Goal: Information Seeking & Learning: Learn about a topic

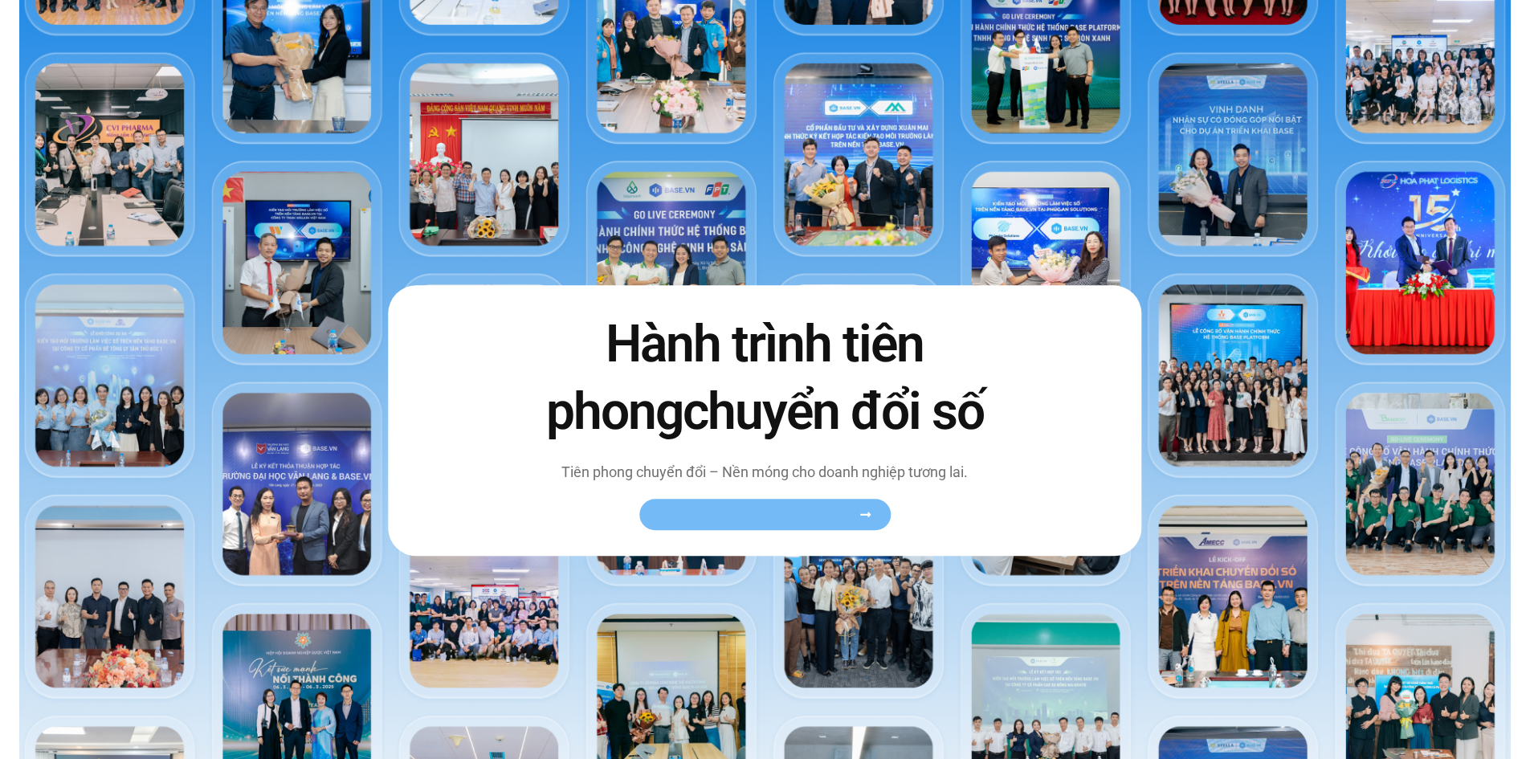
click at [760, 512] on span "Xem toàn bộ câu chuyện khách hàng" at bounding box center [757, 514] width 197 height 12
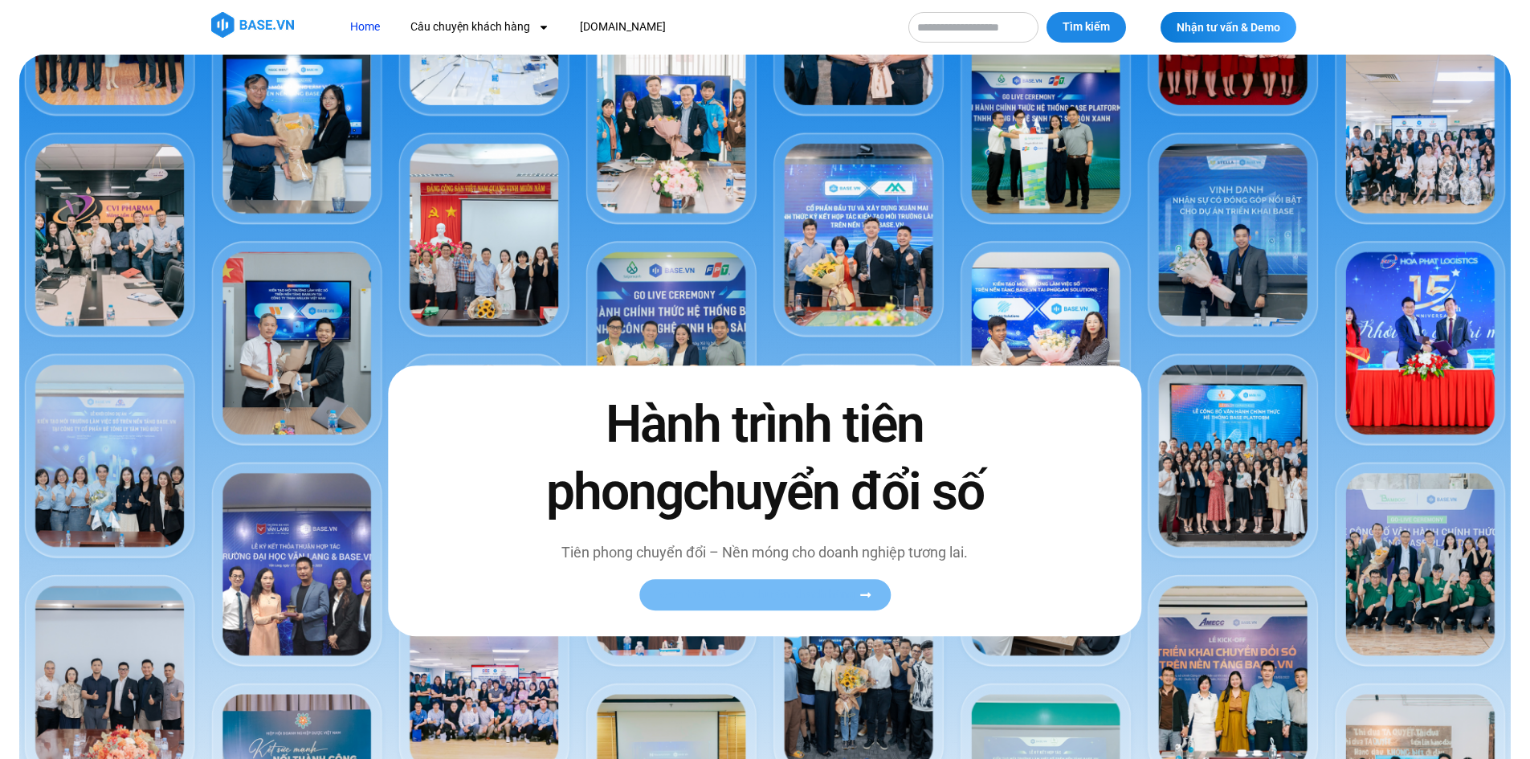
click at [764, 586] on link "Xem toàn bộ câu chuyện khách hàng" at bounding box center [764, 594] width 251 height 31
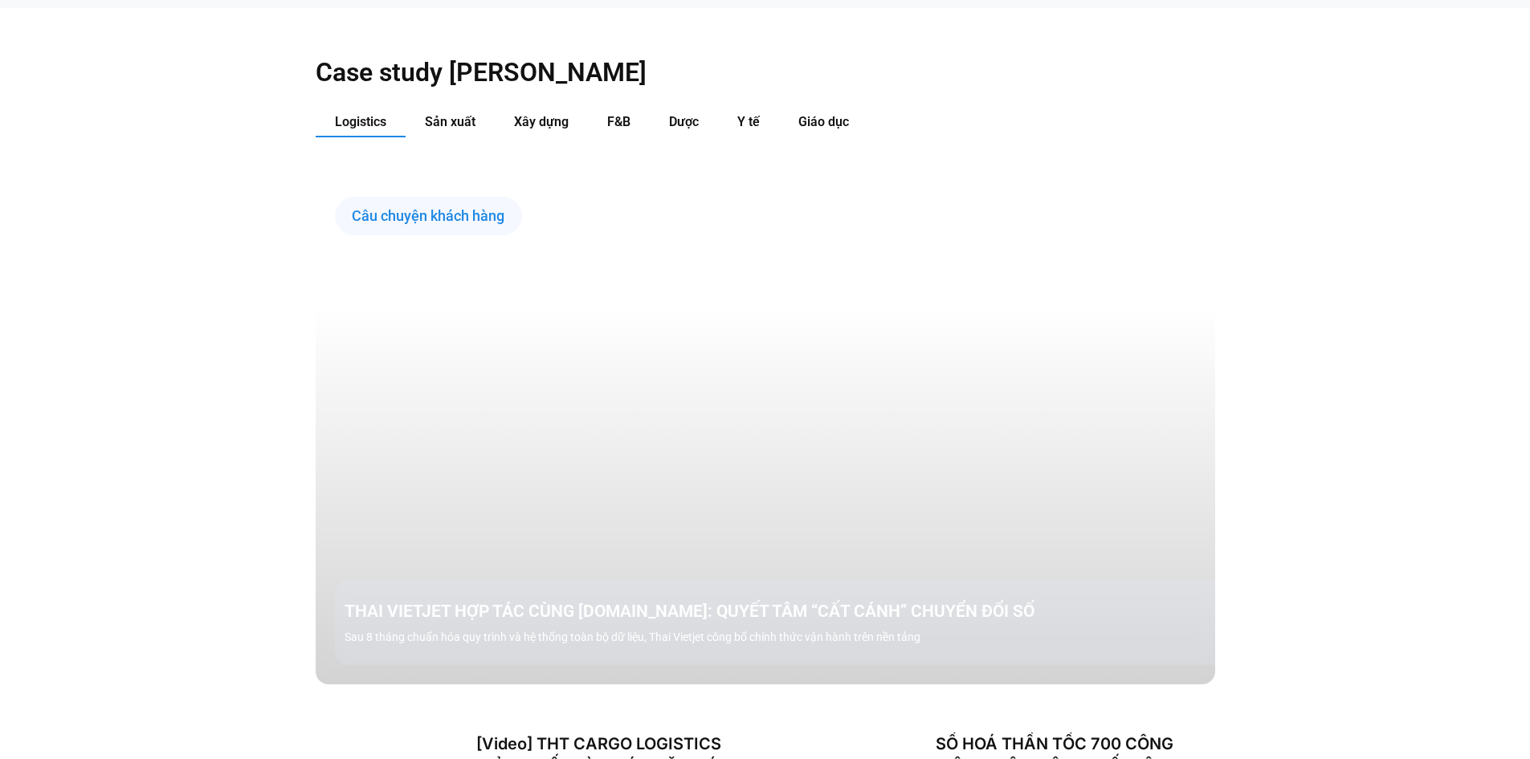
scroll to position [1928, 0]
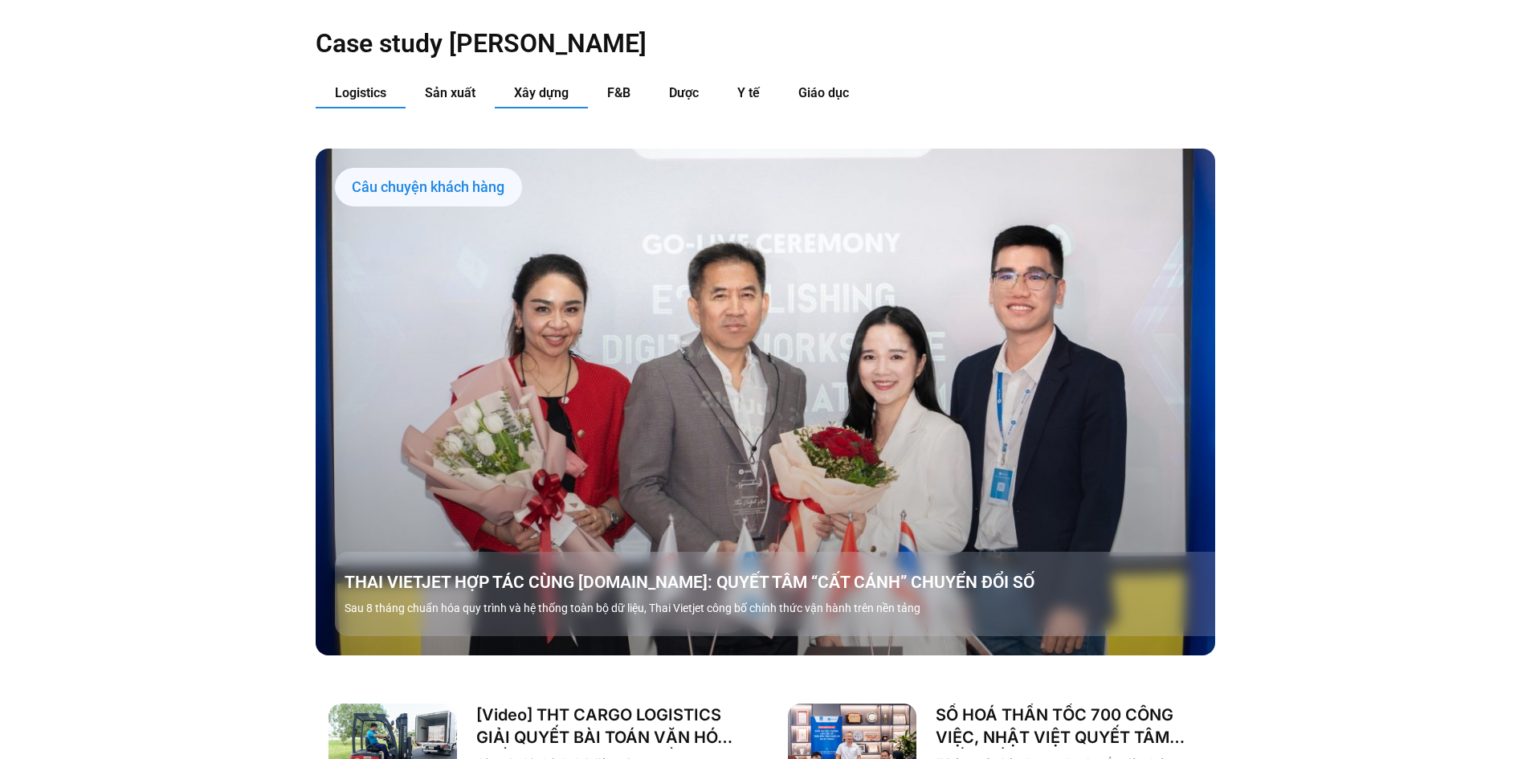
click at [525, 85] on span "Xây dựng" at bounding box center [541, 92] width 55 height 15
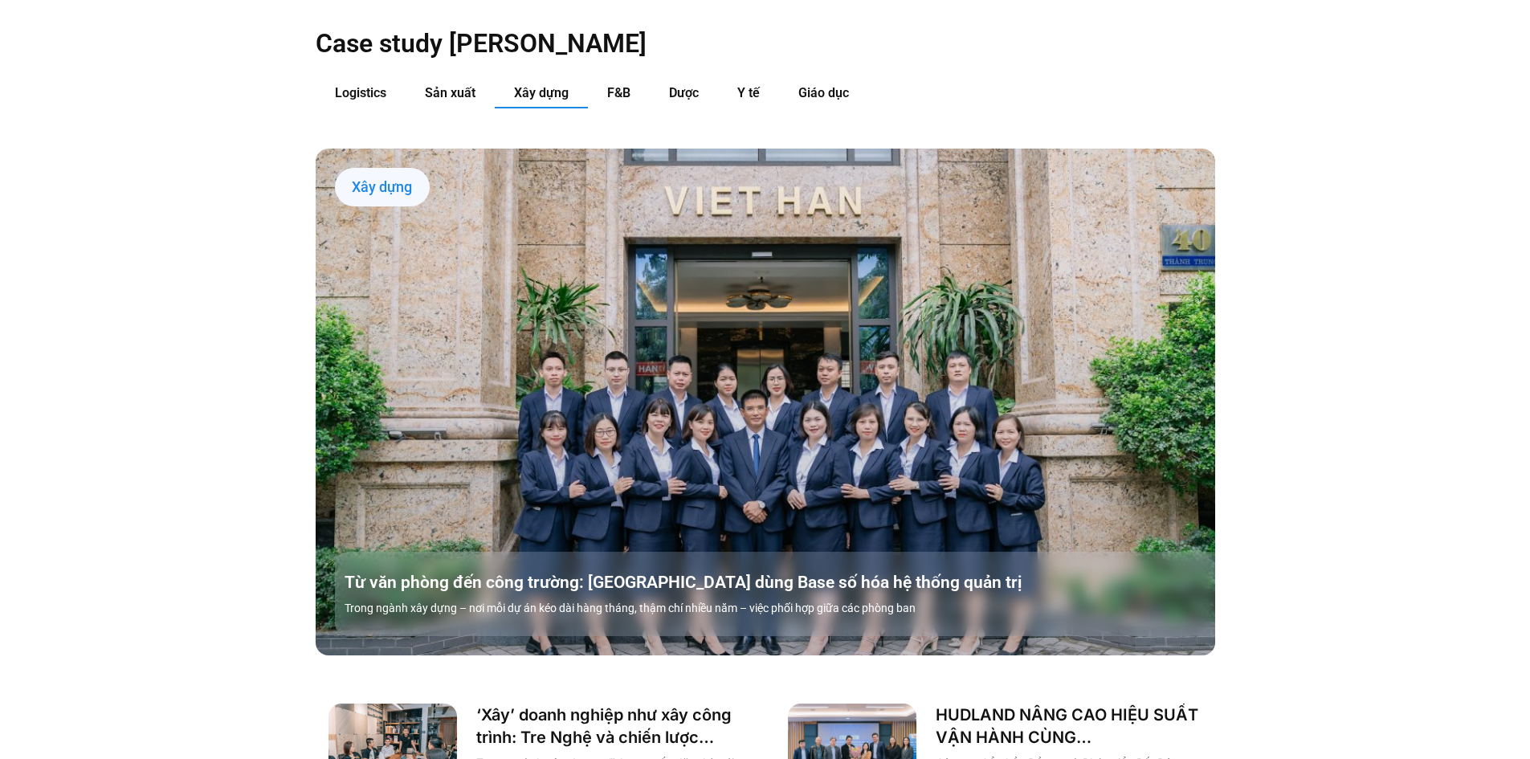
drag, startPoint x: 982, startPoint y: 261, endPoint x: 998, endPoint y: 262, distance: 16.1
click at [982, 262] on link "Các tab. Mở mục bằng phím Enter hoặc Space, đóng bằng phím Esc và di chuyển bằn…" at bounding box center [766, 402] width 900 height 506
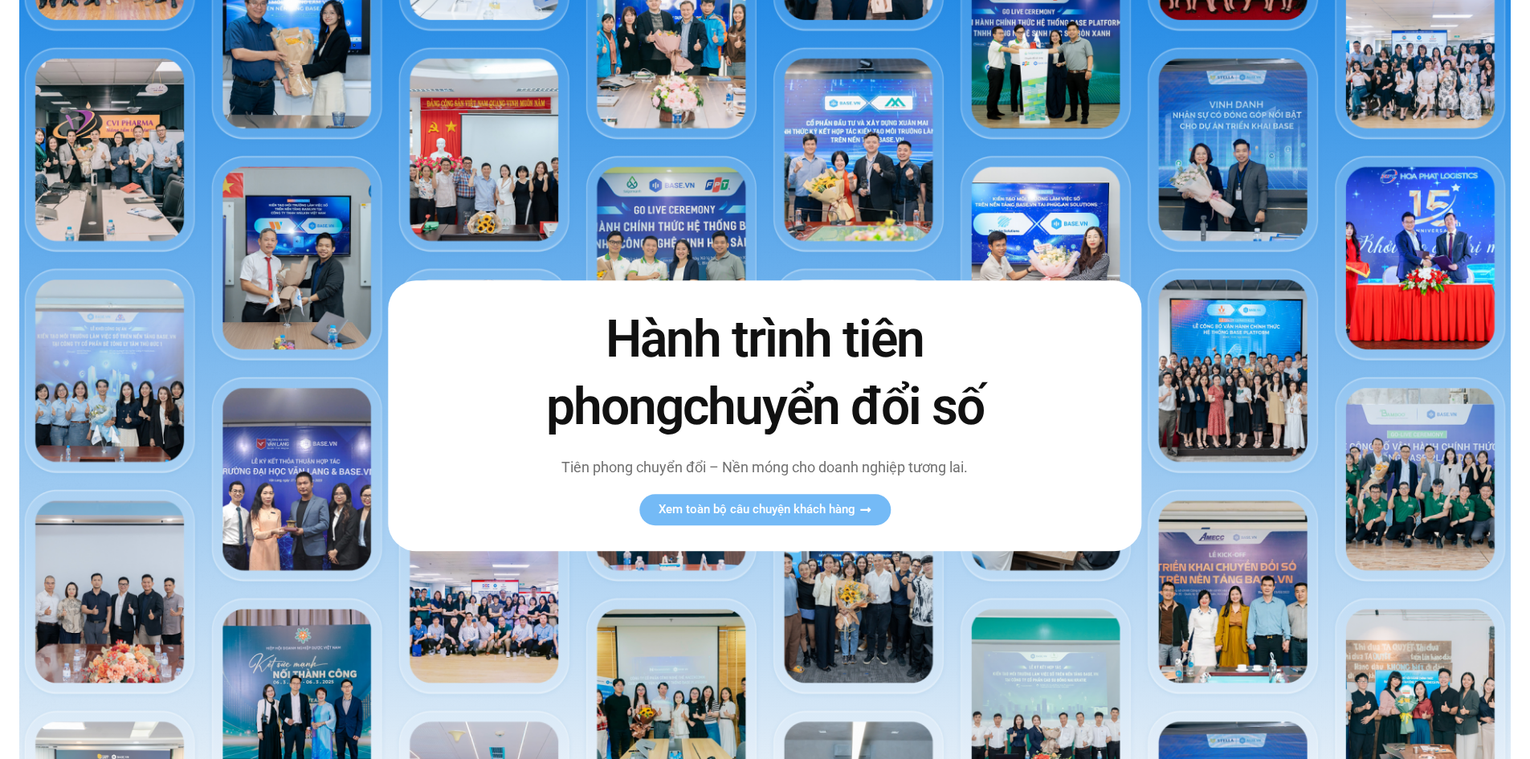
scroll to position [80, 0]
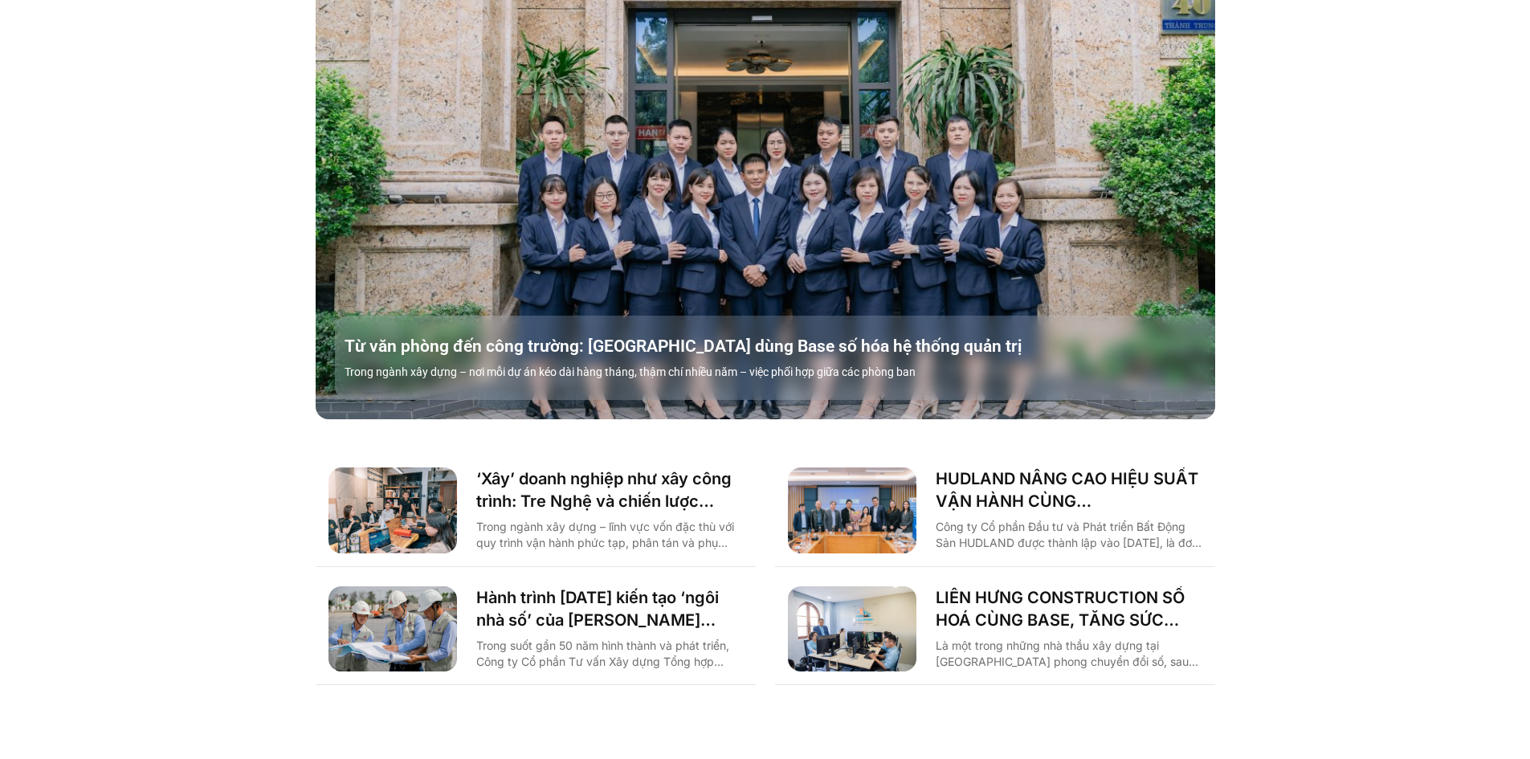
scroll to position [2329, 0]
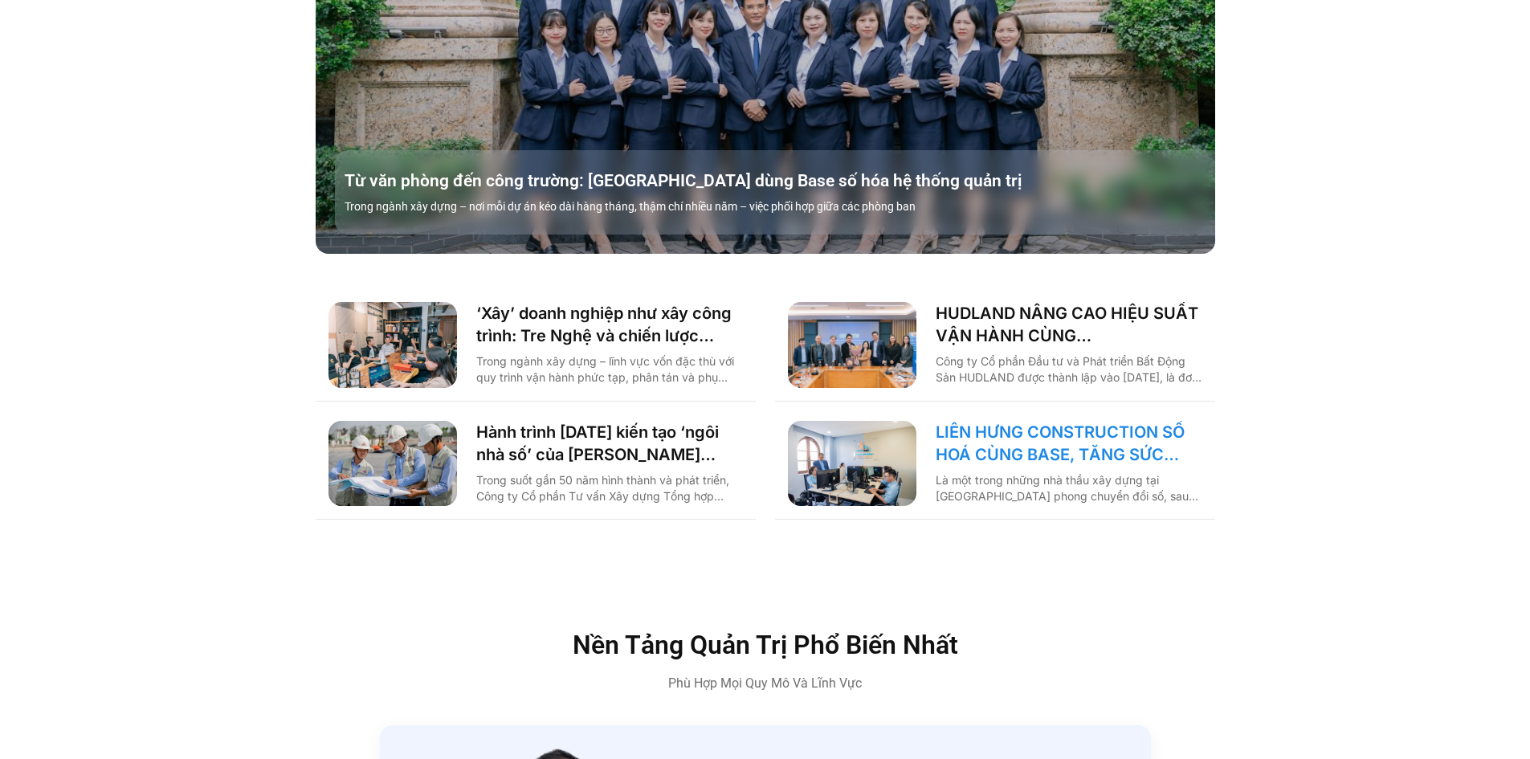
click at [1026, 425] on link "LIÊN HƯNG CONSTRUCTION SỐ HOÁ CÙNG BASE, TĂNG SỨC MẠNH NỘI TẠI KHAI PHÁ THỊ TRƯ…" at bounding box center [1069, 443] width 267 height 45
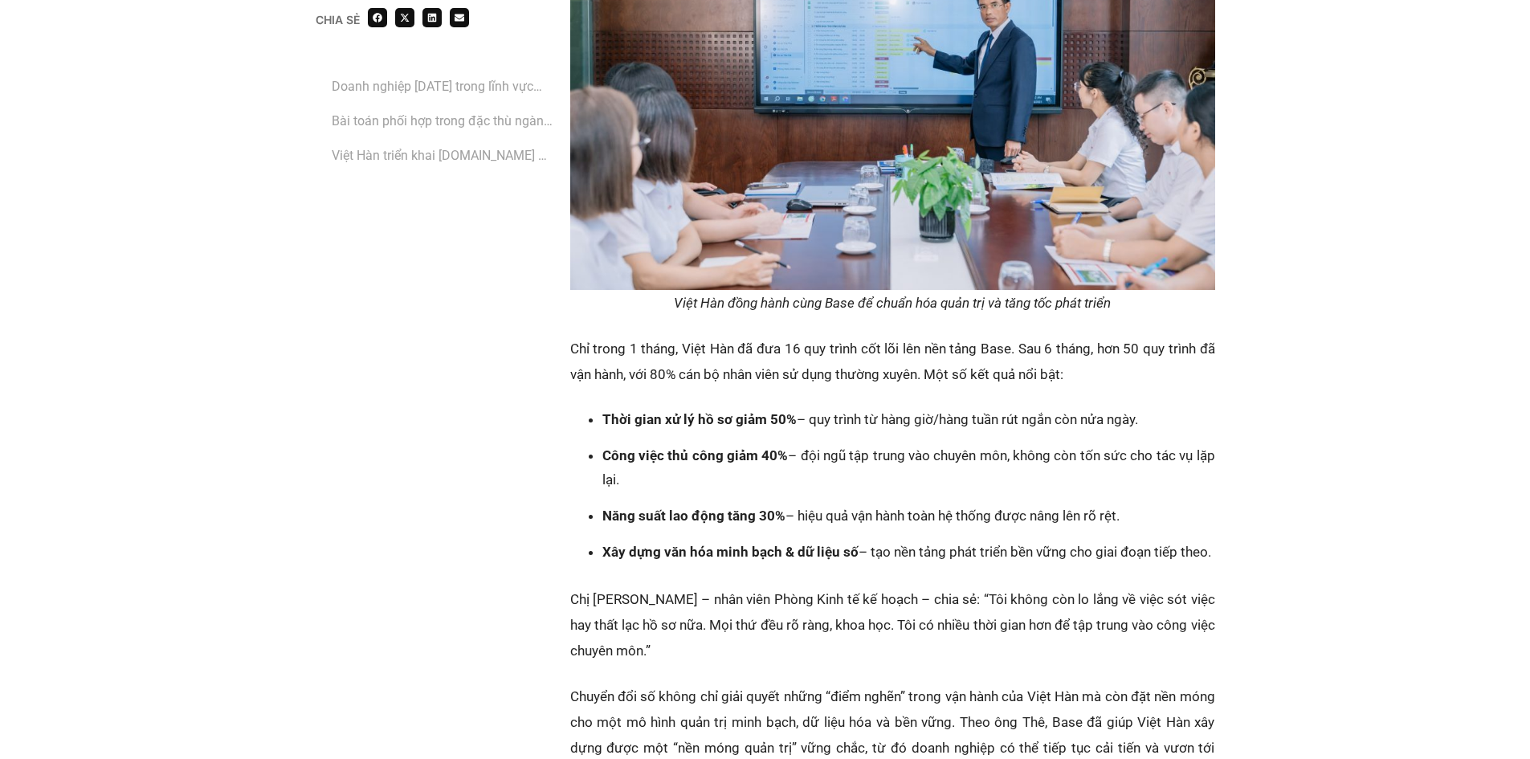
scroll to position [3775, 0]
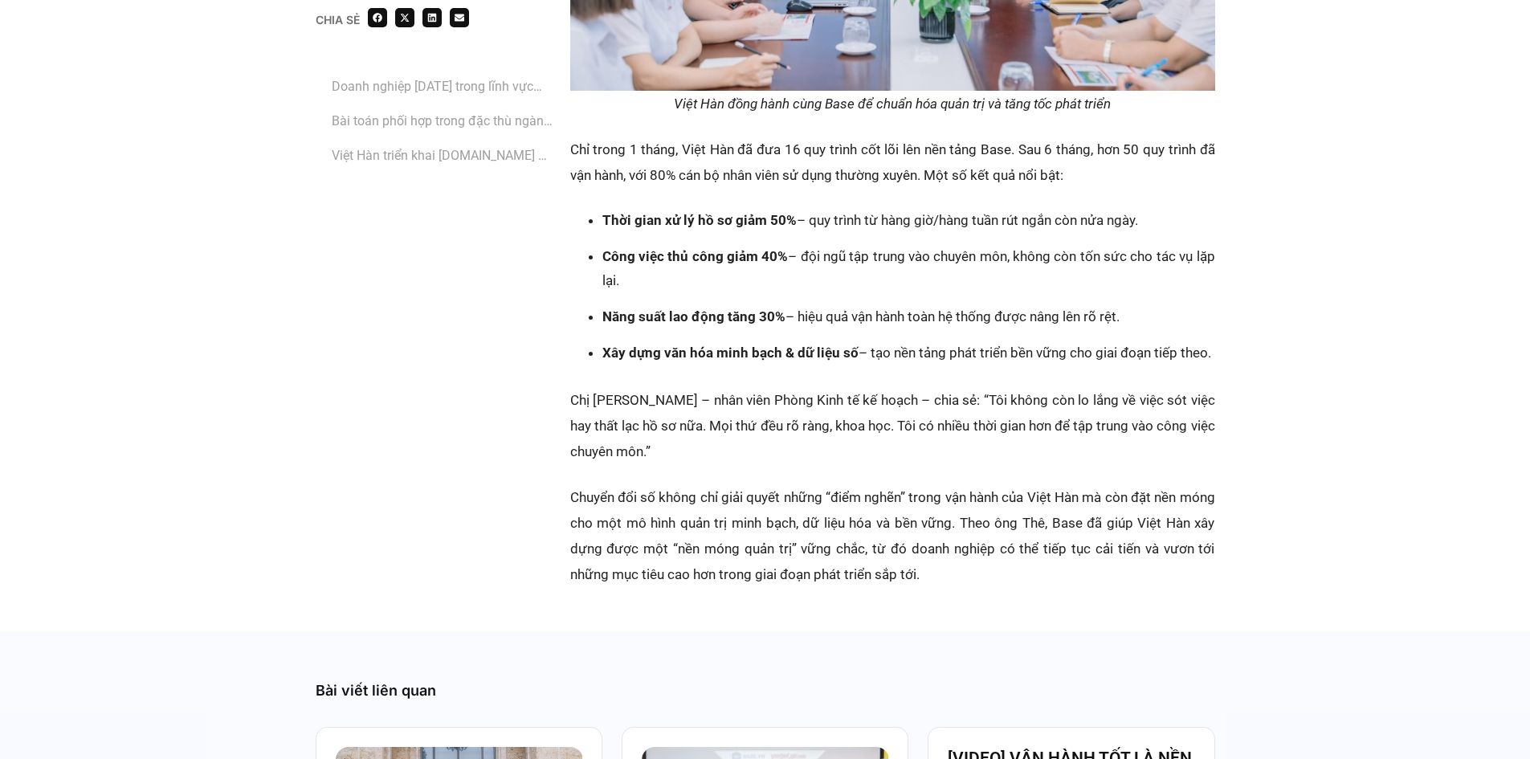
click at [362, 125] on link "Bài toán phối hợp trong đặc thù ngành xây dựng" at bounding box center [443, 121] width 222 height 20
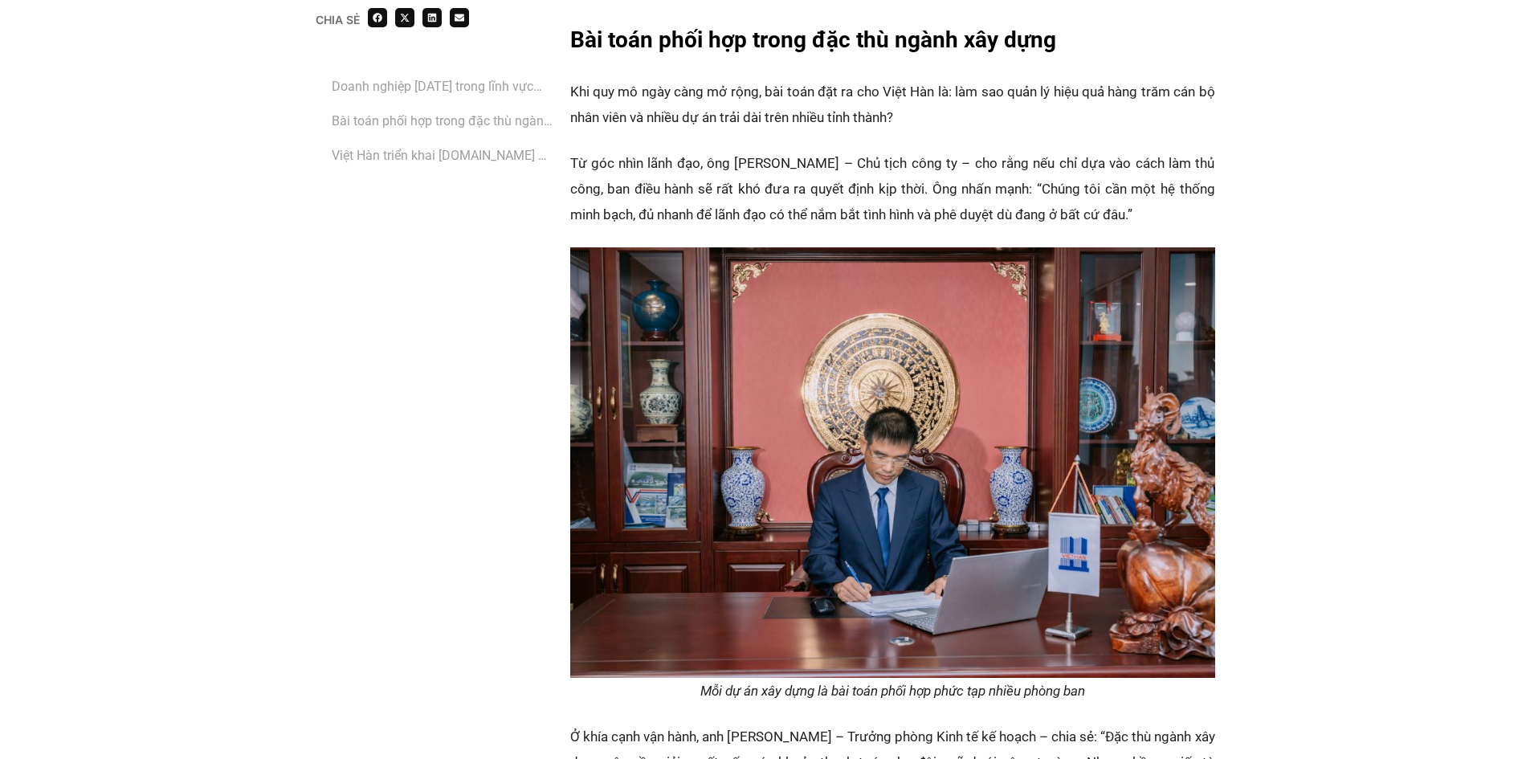
scroll to position [1916, 0]
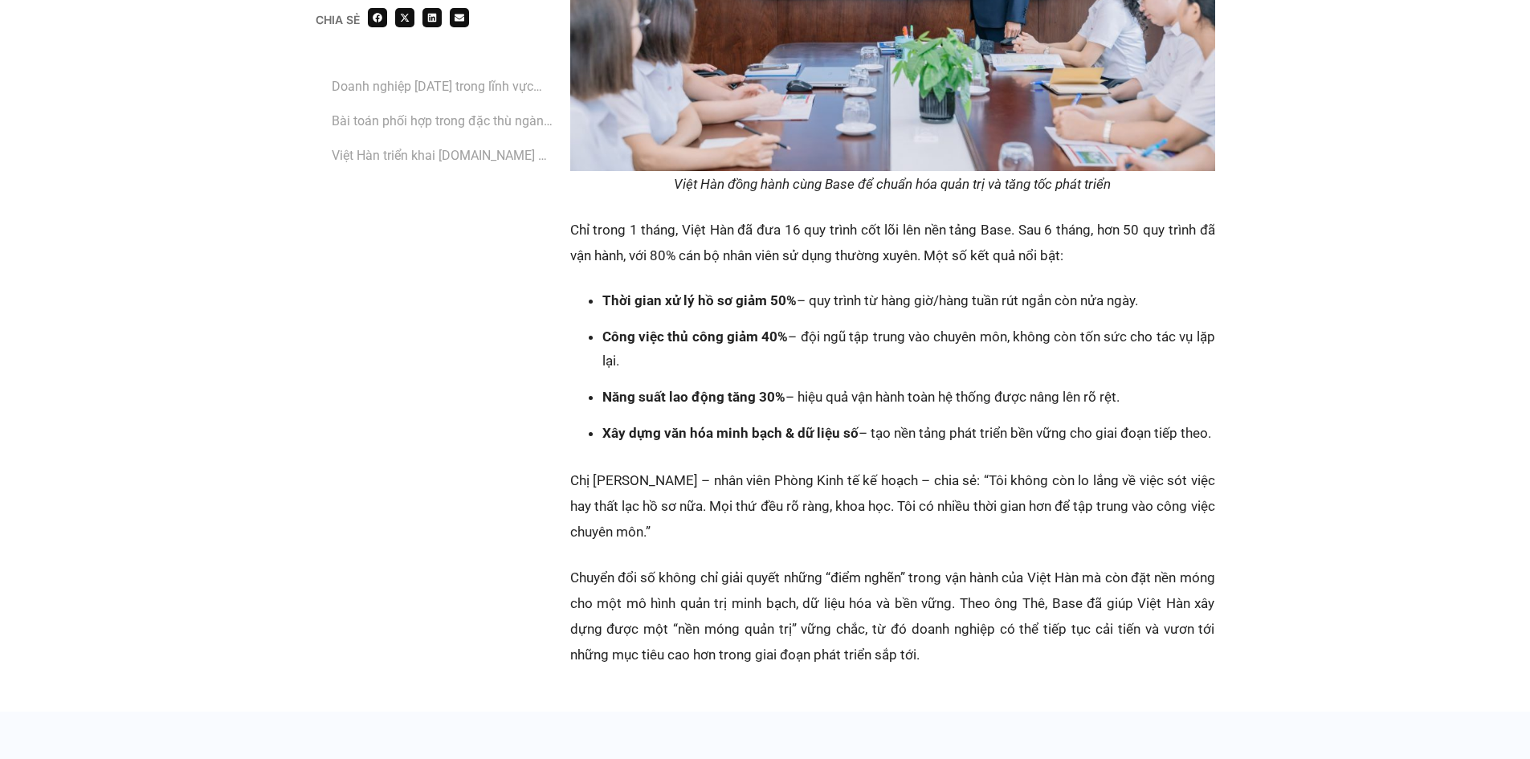
scroll to position [3755, 0]
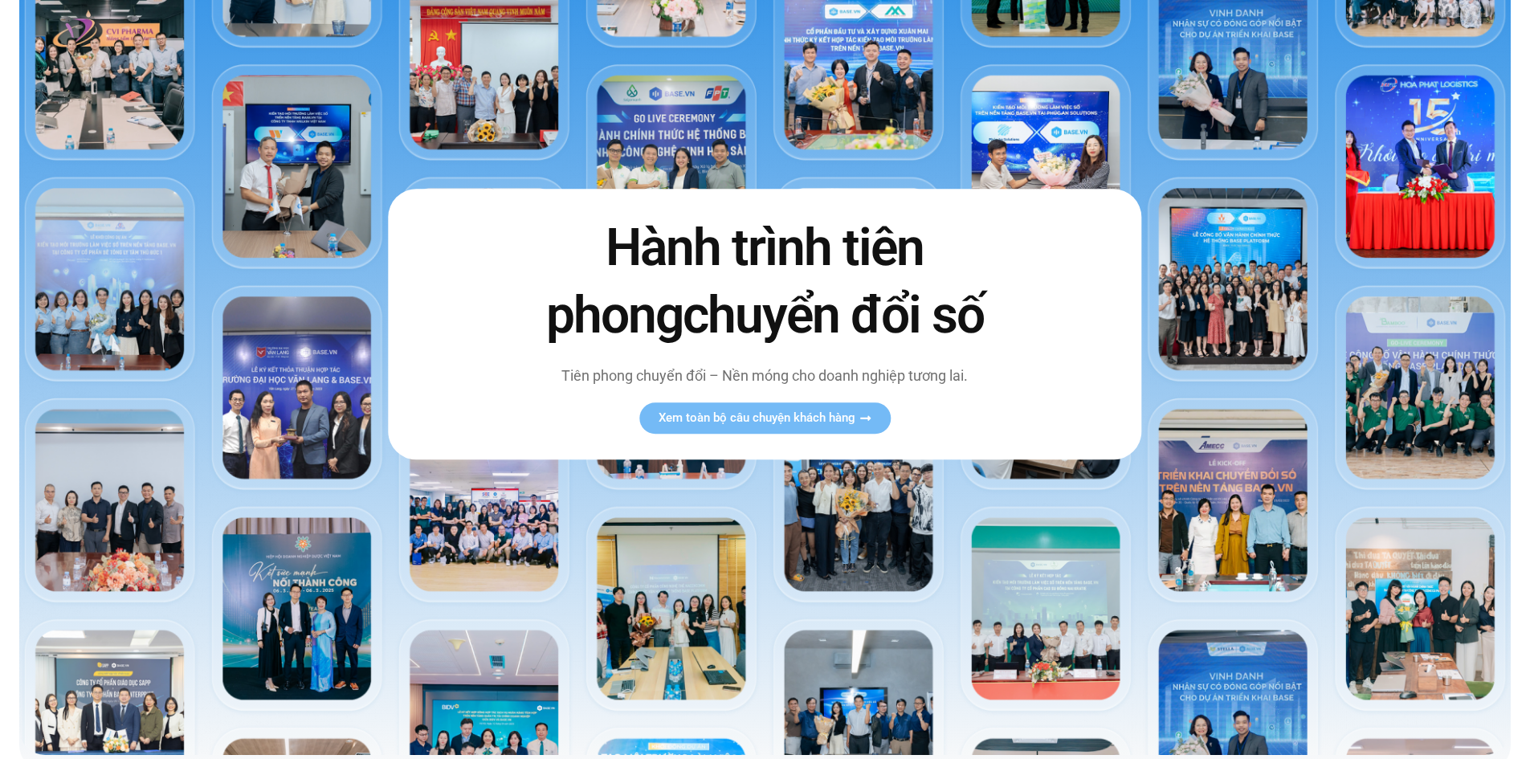
scroll to position [321, 0]
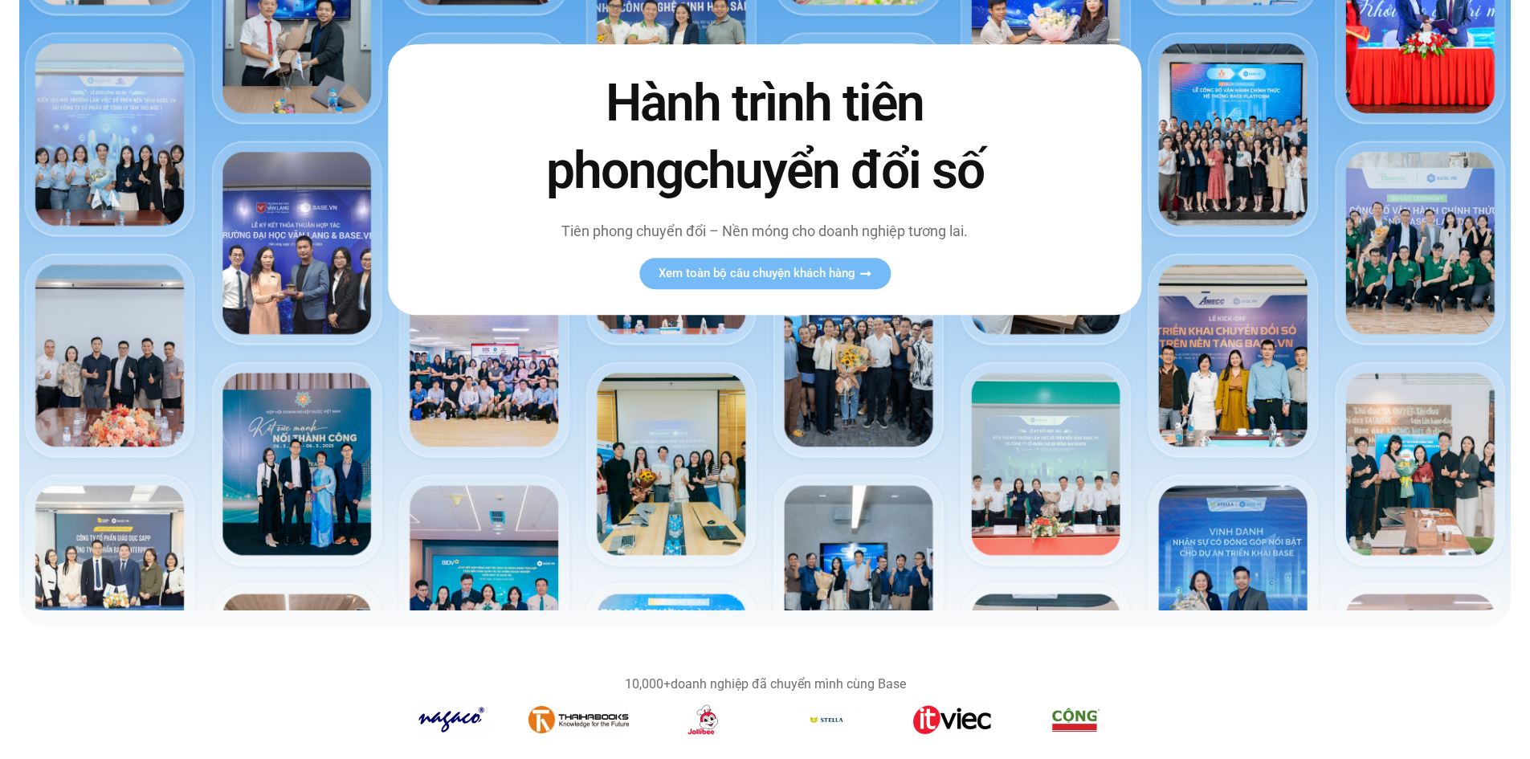
click at [788, 255] on div "Hành trình tiên phong chuyển đổi số Tiên phong chuyển đổi – Nền móng cho doanh …" at bounding box center [764, 180] width 753 height 270
click at [778, 271] on span "Xem toàn bộ câu chuyện khách hàng" at bounding box center [757, 273] width 197 height 12
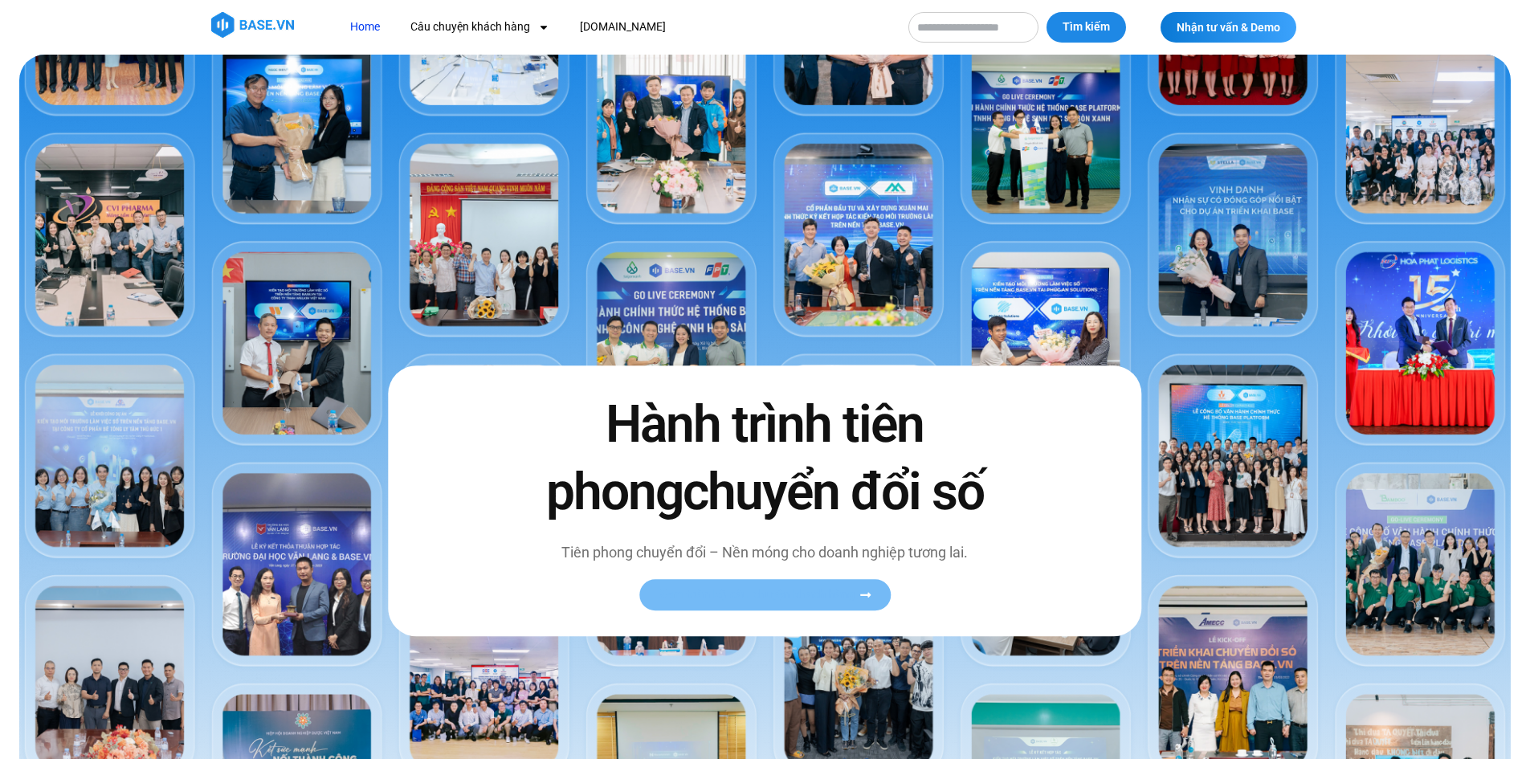
click at [725, 606] on link "Xem toàn bộ câu chuyện khách hàng" at bounding box center [764, 594] width 251 height 31
click at [759, 589] on span "Xem toàn bộ câu chuyện khách hàng" at bounding box center [757, 595] width 197 height 12
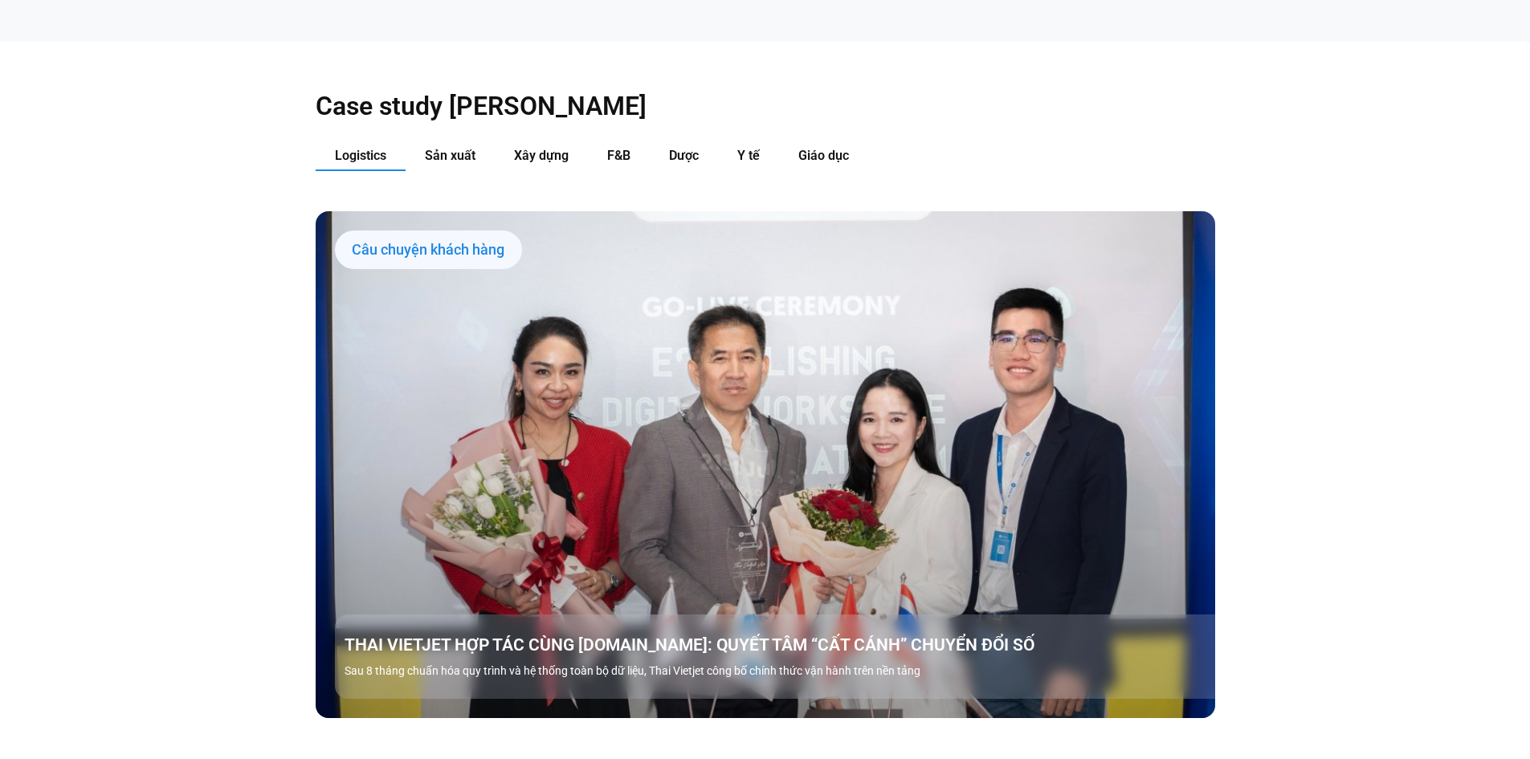
scroll to position [1847, 0]
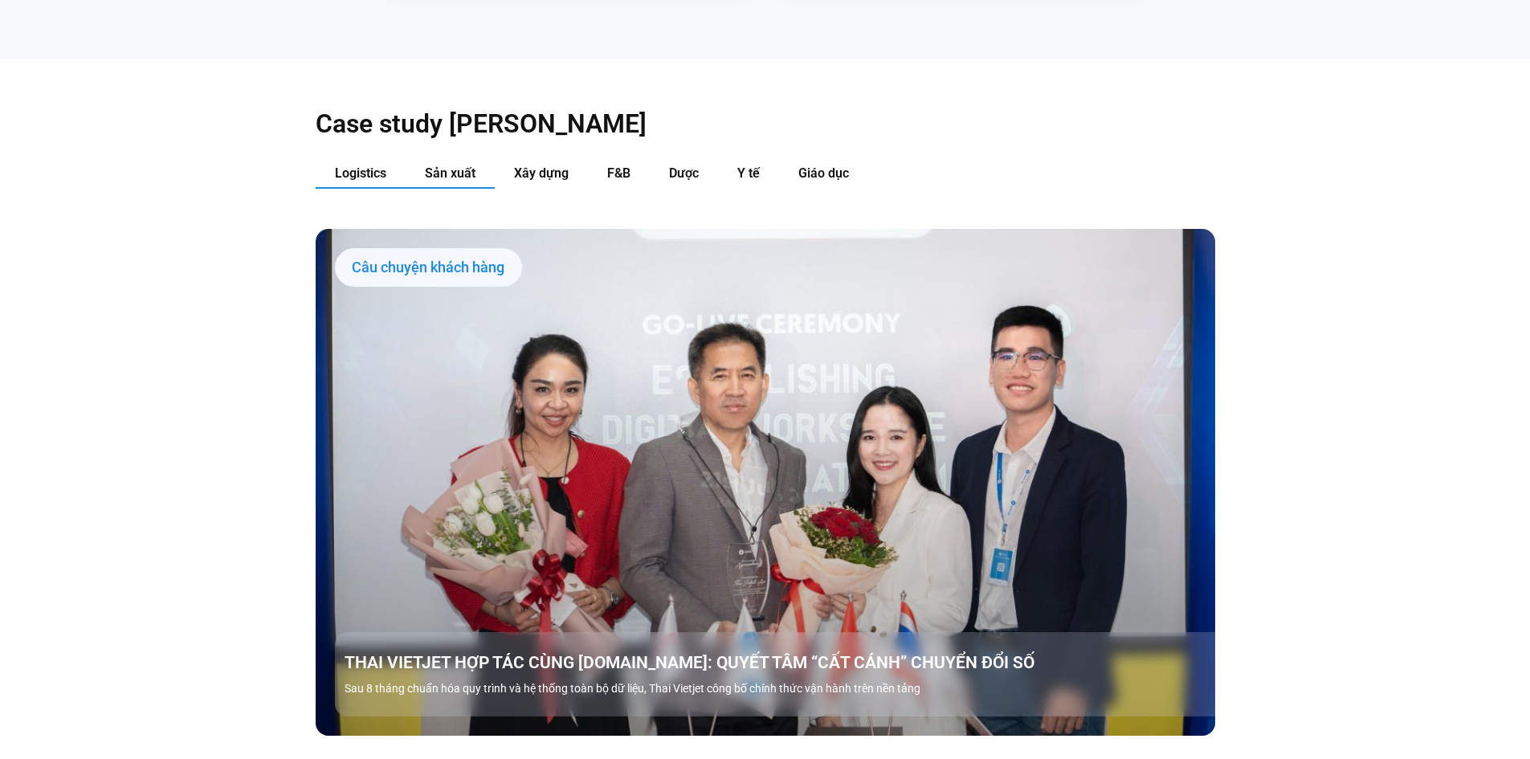
drag, startPoint x: 465, startPoint y: 148, endPoint x: 491, endPoint y: 148, distance: 25.7
click at [465, 165] on span "Sản xuất" at bounding box center [450, 172] width 51 height 15
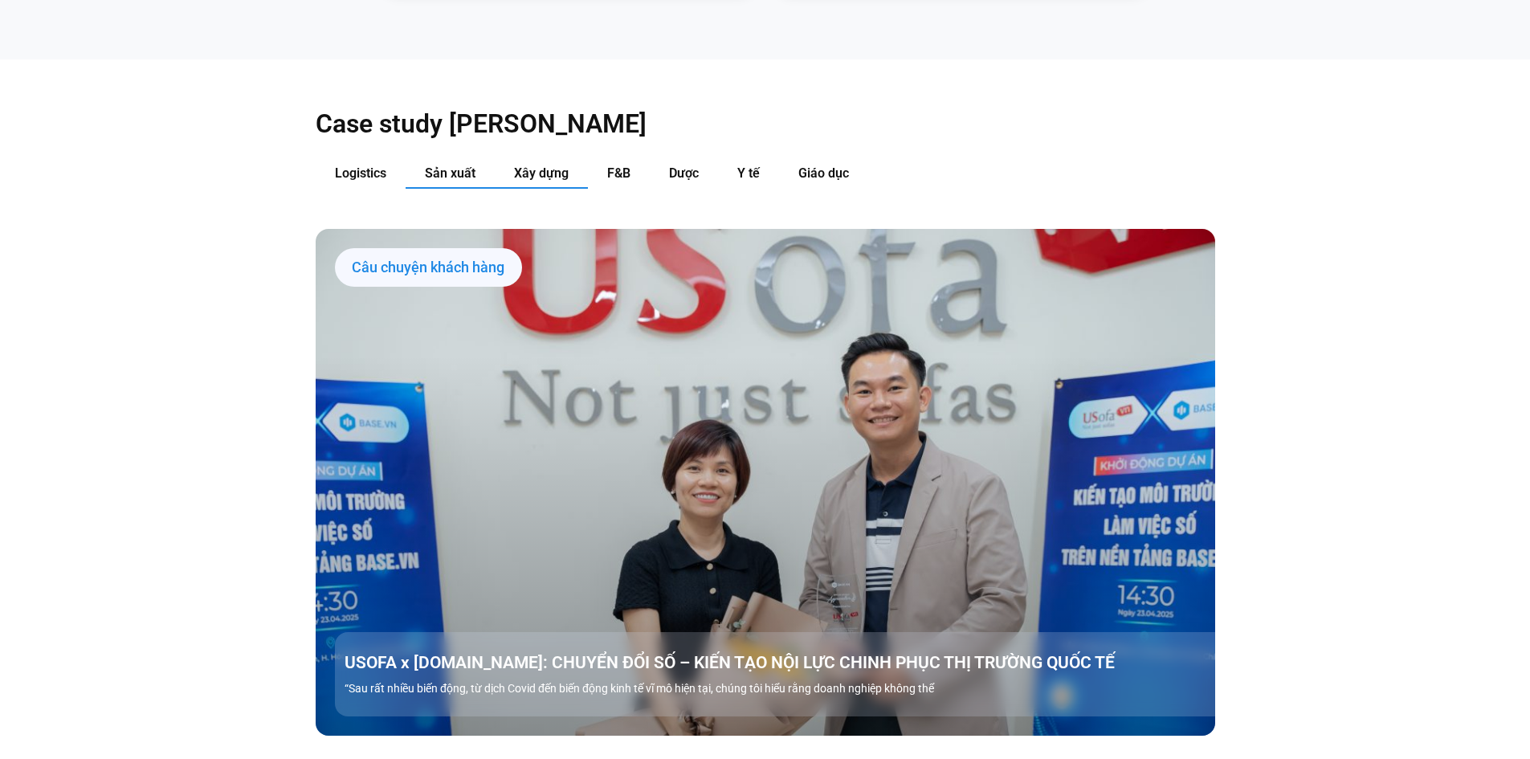
click at [573, 159] on button "Xây dựng" at bounding box center [541, 174] width 93 height 30
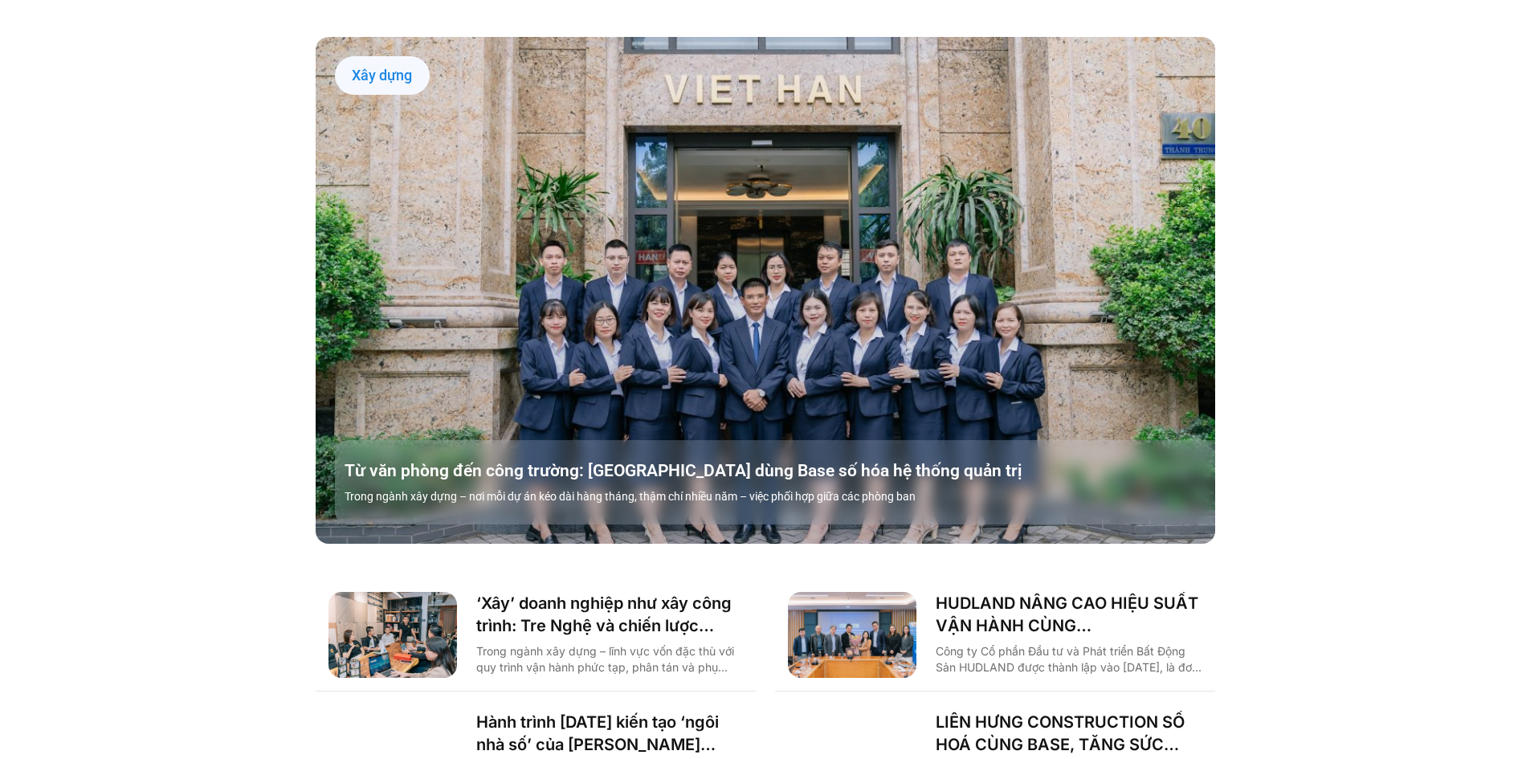
scroll to position [1928, 0]
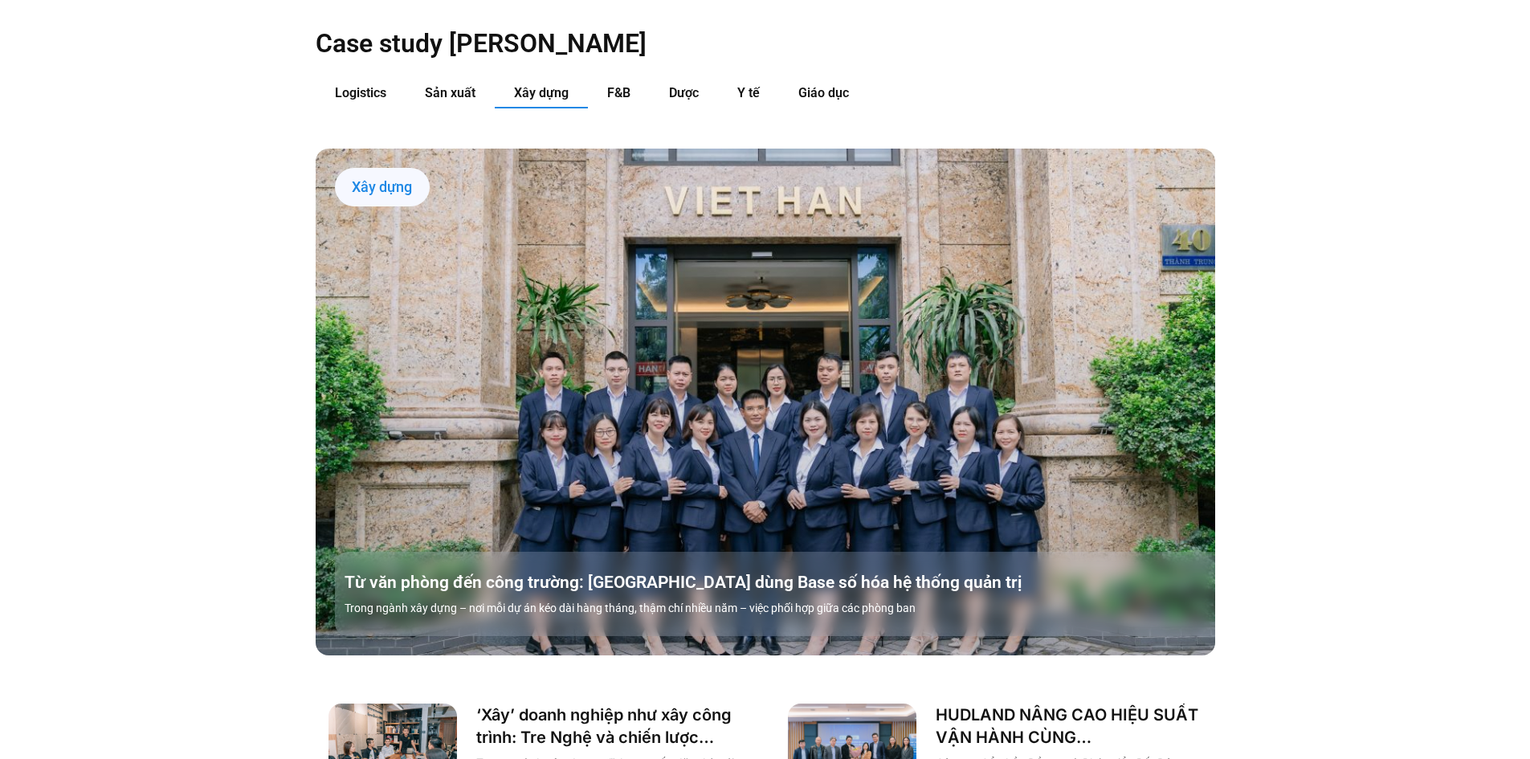
click at [369, 168] on div "Xây dựng" at bounding box center [382, 187] width 95 height 39
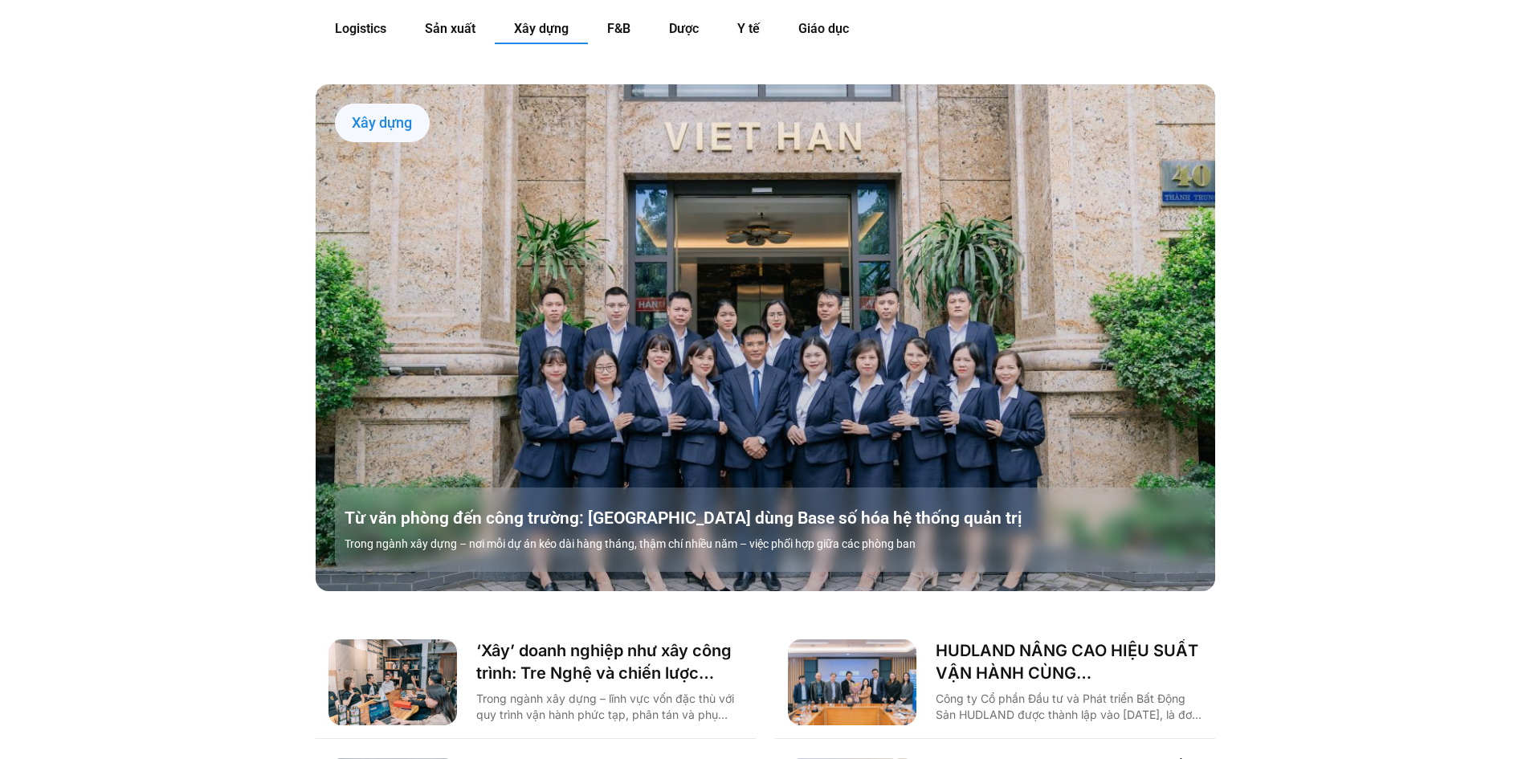
scroll to position [1847, 0]
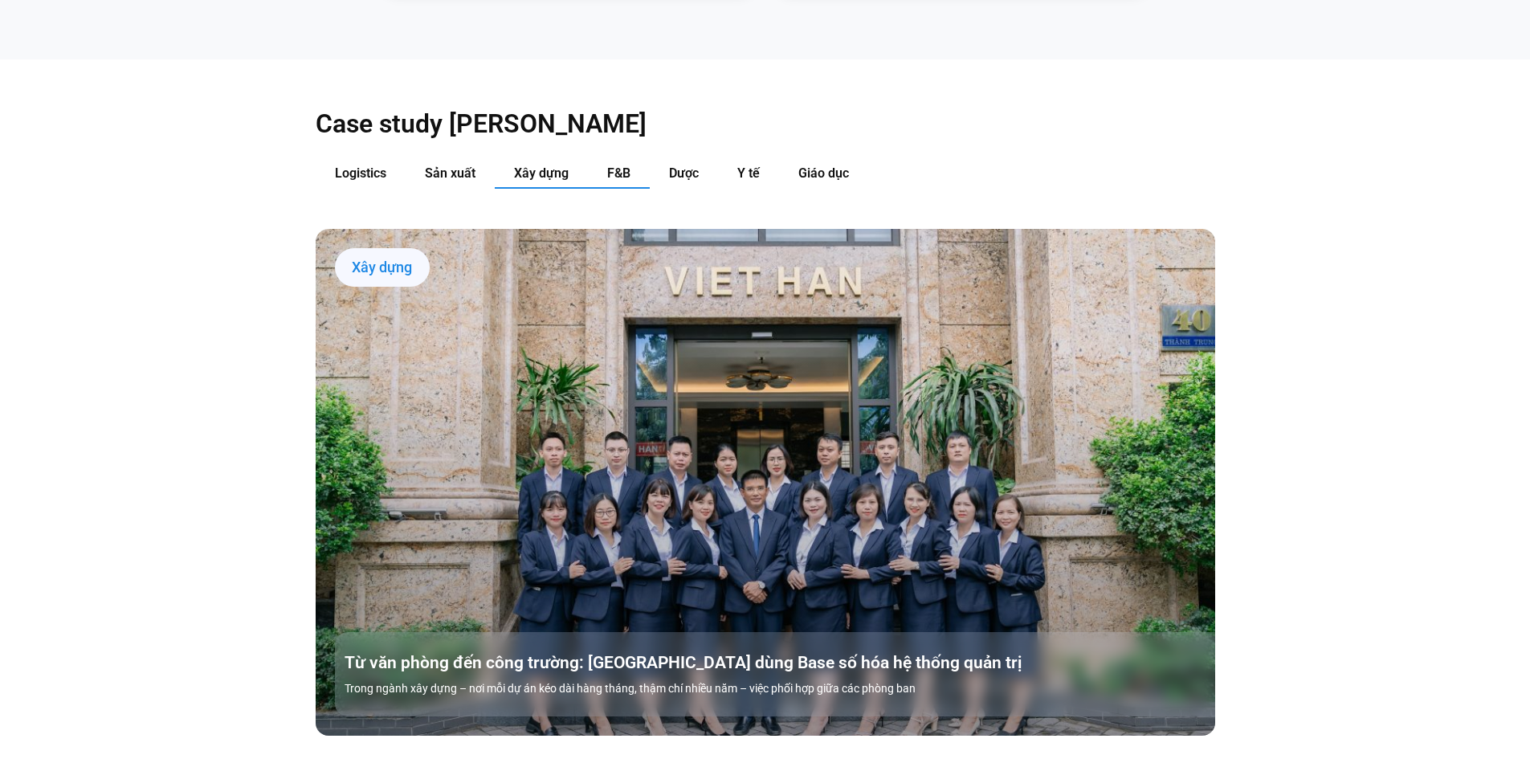
click at [629, 159] on button "F&B" at bounding box center [619, 174] width 62 height 30
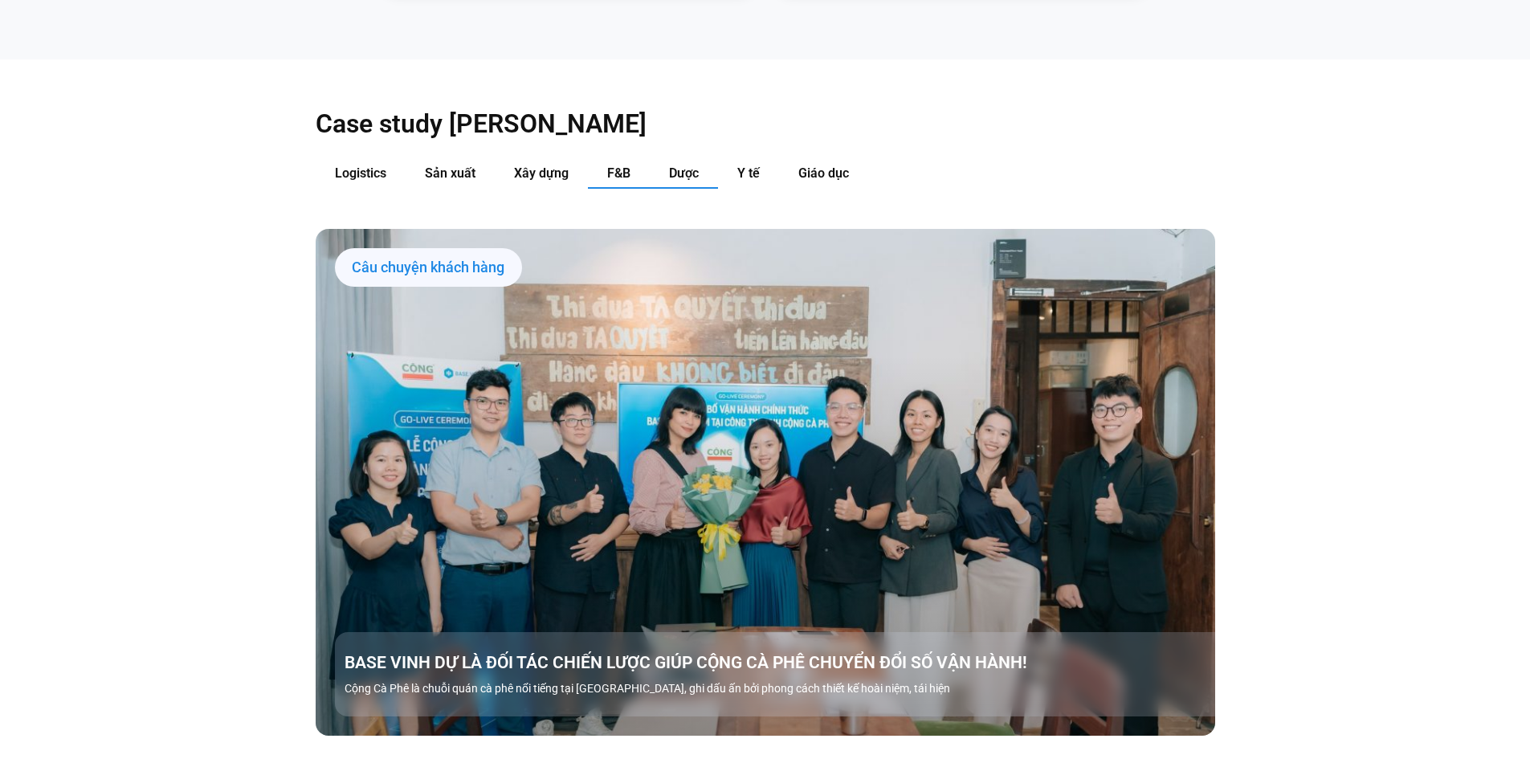
click at [691, 165] on span "Dược" at bounding box center [684, 172] width 30 height 15
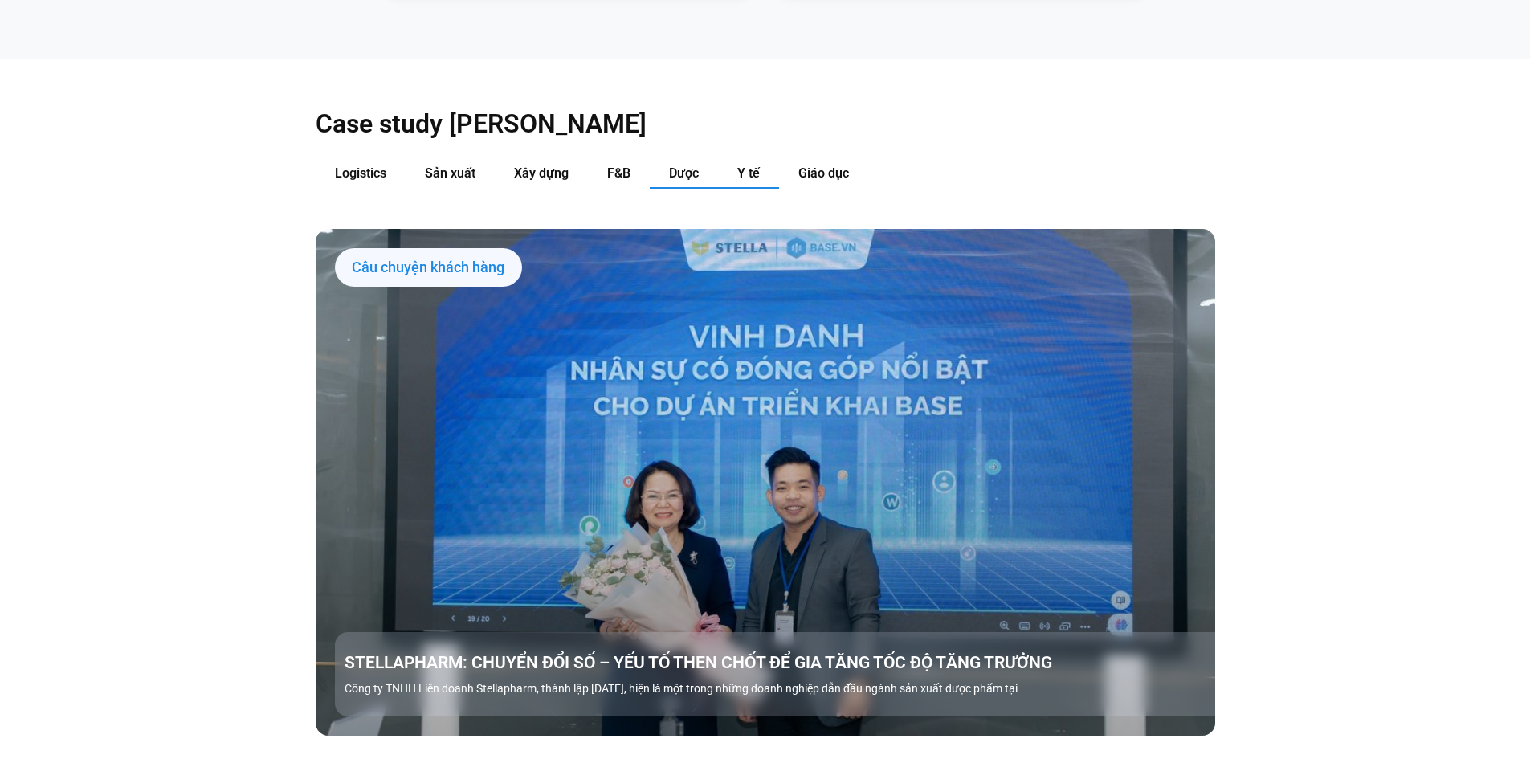
click at [755, 165] on span "Y tế" at bounding box center [748, 172] width 22 height 15
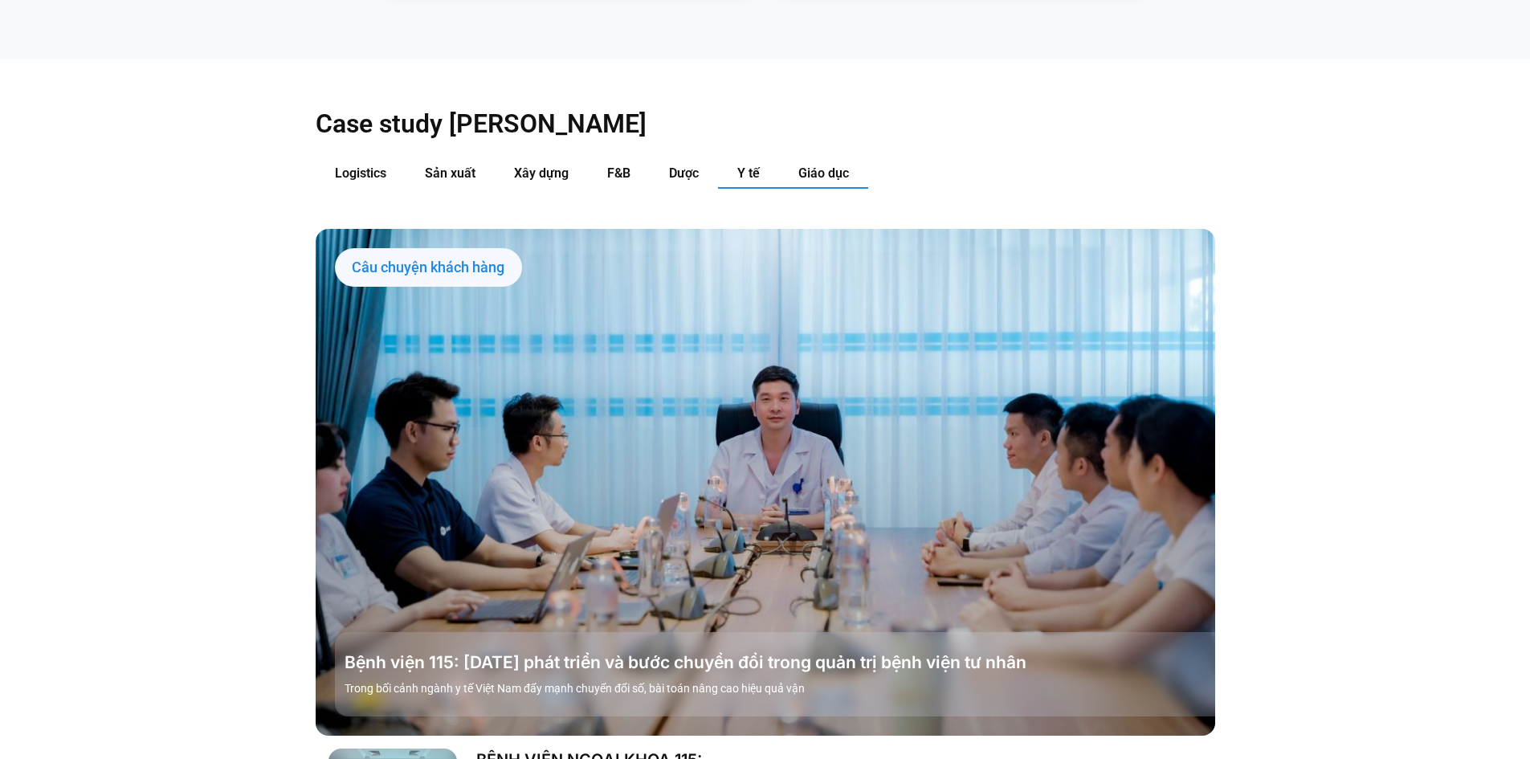
click at [829, 165] on span "Giáo dục" at bounding box center [823, 172] width 51 height 15
